Goal: Answer question/provide support

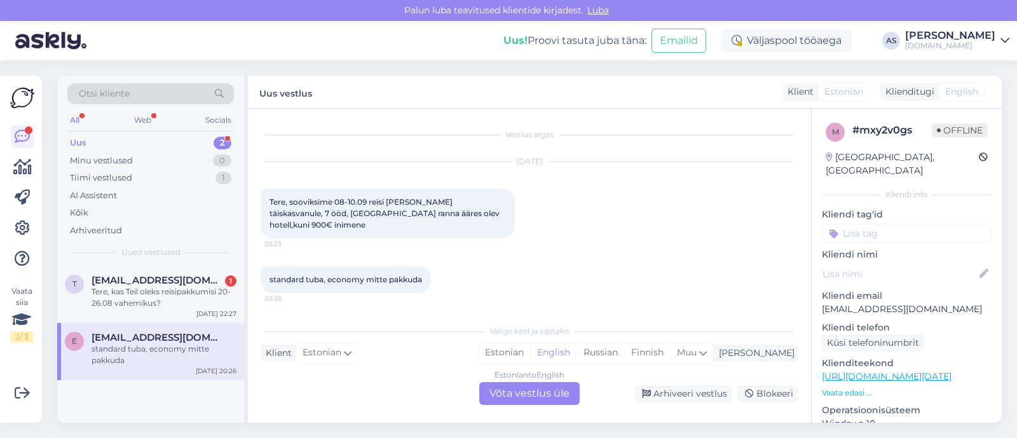
click at [529, 399] on div "Estonian to English Võta vestlus üle" at bounding box center [529, 393] width 100 height 23
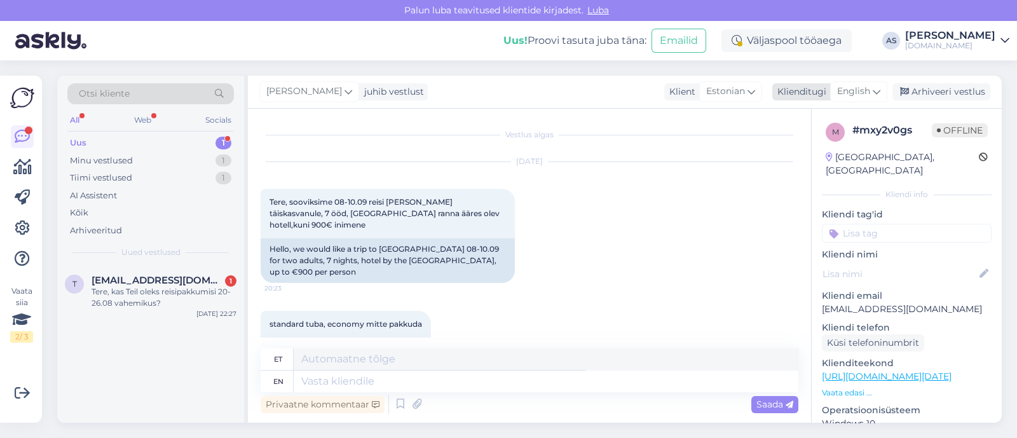
click at [849, 90] on span "English" at bounding box center [853, 92] width 33 height 14
click at [838, 145] on link "Estonian" at bounding box center [830, 148] width 140 height 20
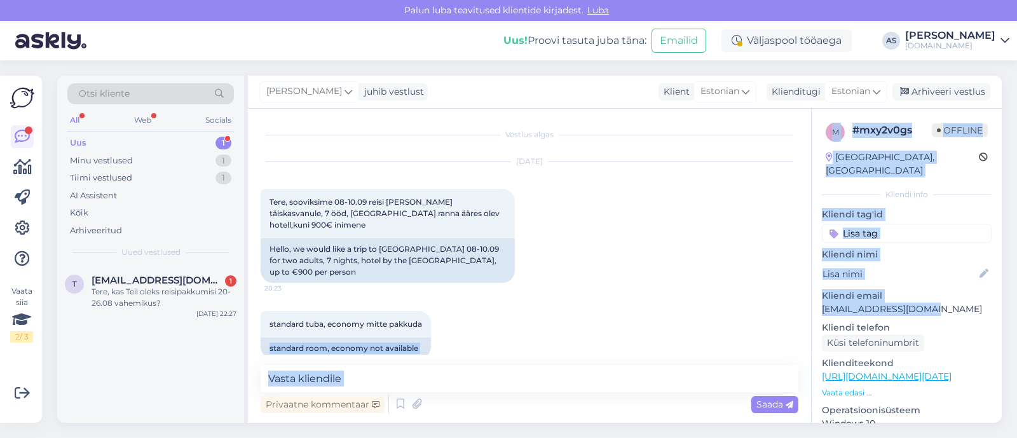
drag, startPoint x: 943, startPoint y: 298, endPoint x: 810, endPoint y: 296, distance: 132.9
click at [810, 296] on div "Vestlus algas [DATE] Tere, sooviksime 08-10.09 reisi [PERSON_NAME] täiskasvanul…" at bounding box center [625, 266] width 754 height 314
click at [895, 303] on p "[EMAIL_ADDRESS][DOMAIN_NAME]" at bounding box center [907, 309] width 170 height 13
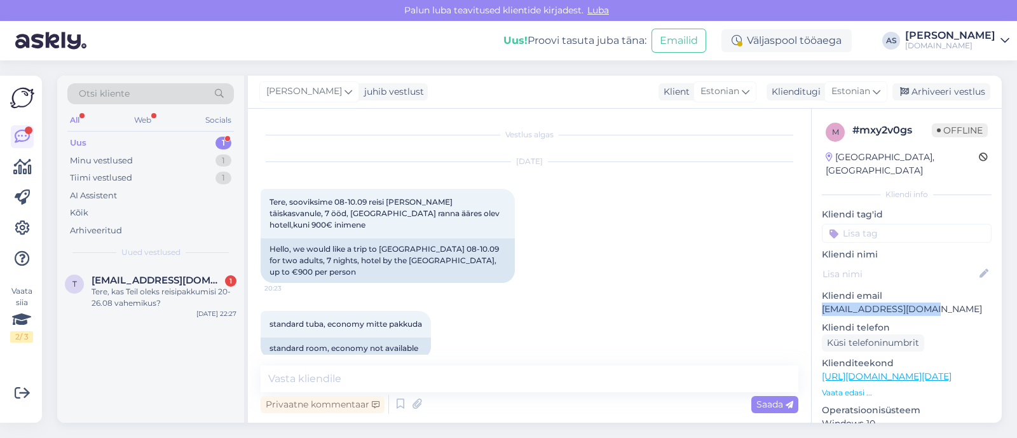
drag, startPoint x: 950, startPoint y: 292, endPoint x: 819, endPoint y: 299, distance: 131.8
click at [819, 299] on div "m # mxy2v0gs Offline [GEOGRAPHIC_DATA], [GEOGRAPHIC_DATA] Kliendi info Kliendi …" at bounding box center [907, 377] width 190 height 536
copy p "[EMAIL_ADDRESS][DOMAIN_NAME]"
click at [416, 365] on textarea at bounding box center [530, 378] width 538 height 27
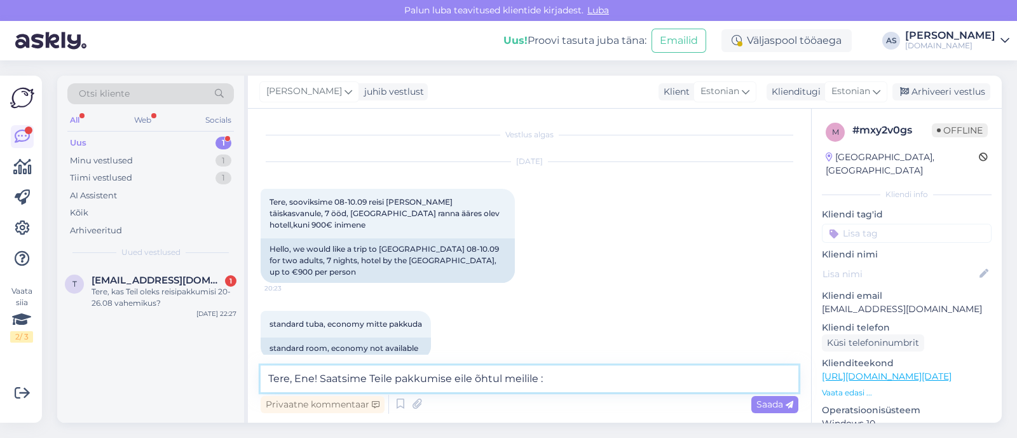
type textarea "Tere, Ene! Saatsime Teile pakkumise eile õhtul meilile :)"
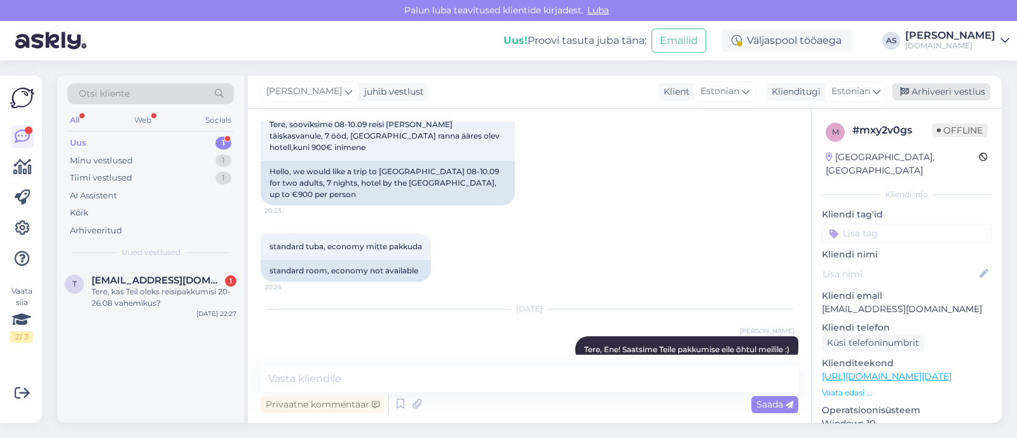
click at [925, 85] on div "Arhiveeri vestlus" at bounding box center [941, 91] width 98 height 17
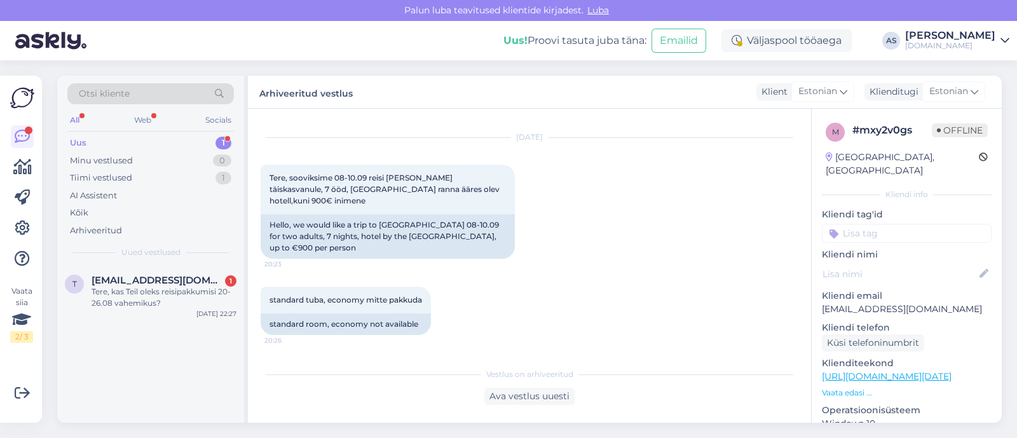
scroll to position [0, 0]
